Goal: Task Accomplishment & Management: Manage account settings

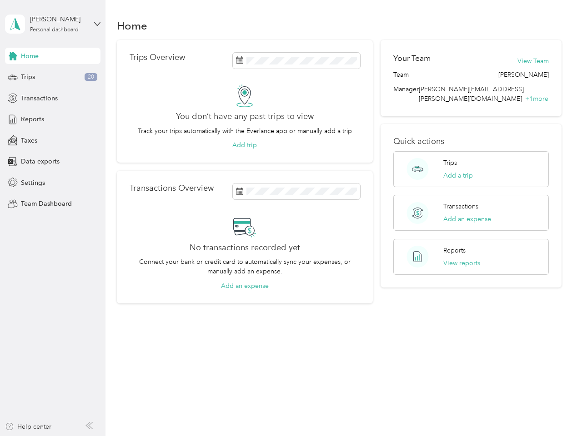
click at [288, 218] on div "No transactions recorded yet Connect your bank or credit card to automatically …" at bounding box center [245, 253] width 231 height 75
click at [53, 24] on div "[PERSON_NAME]" at bounding box center [58, 20] width 57 height 10
click at [53, 56] on div "You’re signed in as [PERSON_NAME][EMAIL_ADDRESS][PERSON_NAME][DOMAIN_NAME] Team…" at bounding box center [152, 79] width 294 height 93
